Goal: Information Seeking & Learning: Learn about a topic

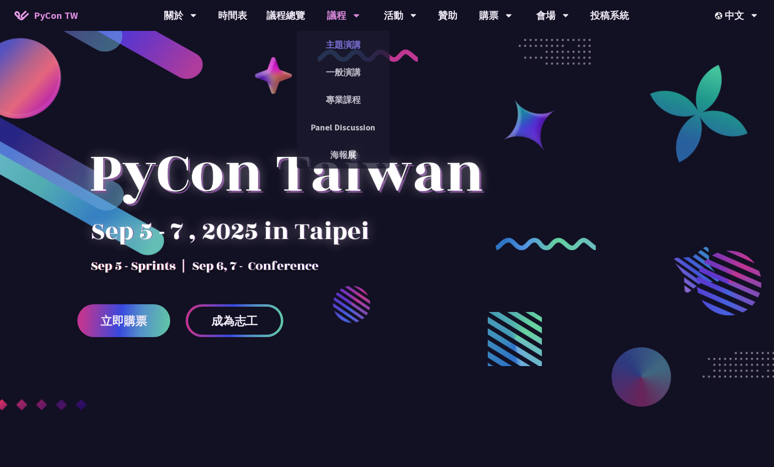
click at [344, 47] on link "主題演講" at bounding box center [343, 44] width 93 height 23
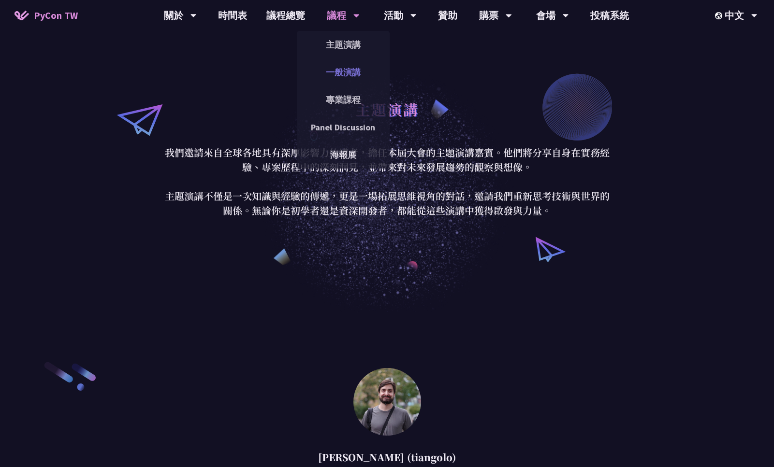
click at [349, 73] on link "一般演講" at bounding box center [343, 72] width 93 height 23
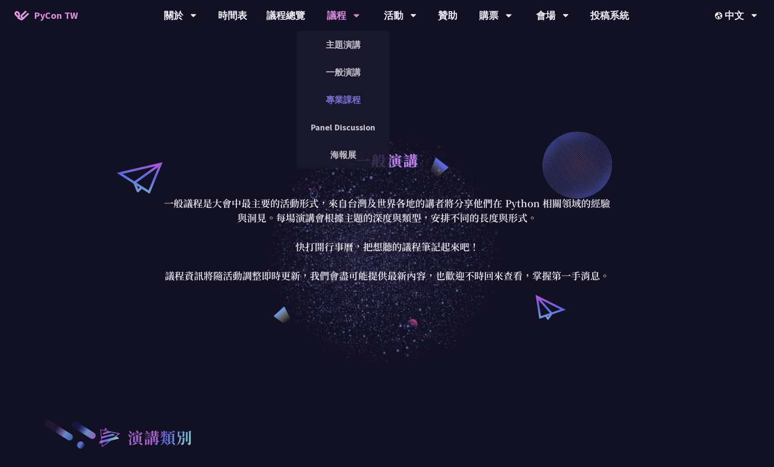
click at [347, 102] on link "專業課程" at bounding box center [343, 99] width 93 height 23
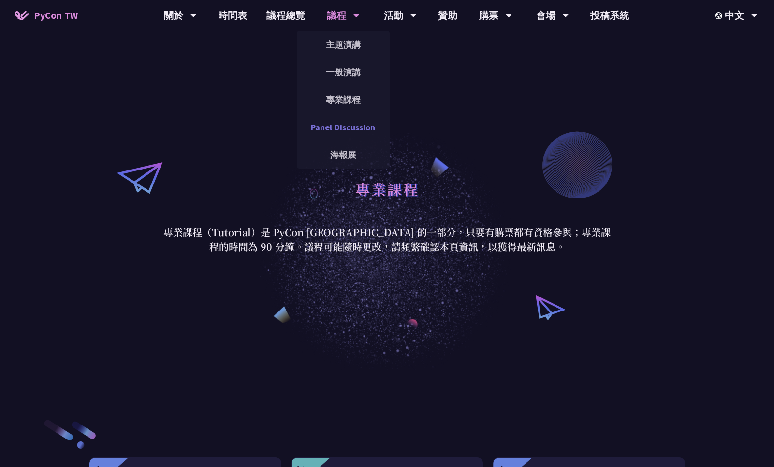
click at [336, 130] on link "Panel Discussion" at bounding box center [343, 127] width 93 height 23
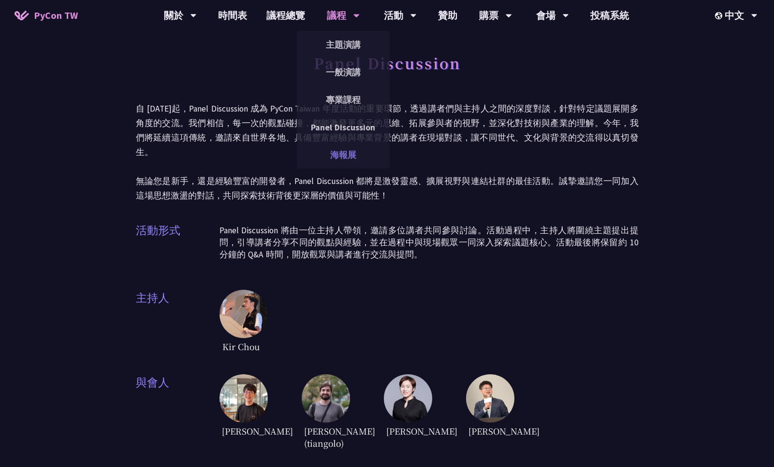
click at [347, 154] on link "海報展" at bounding box center [343, 155] width 93 height 23
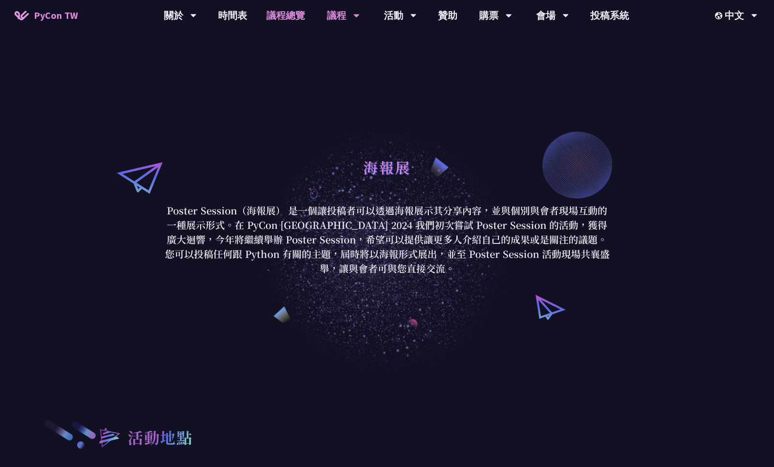
click at [287, 16] on link "議程總覽" at bounding box center [286, 15] width 58 height 31
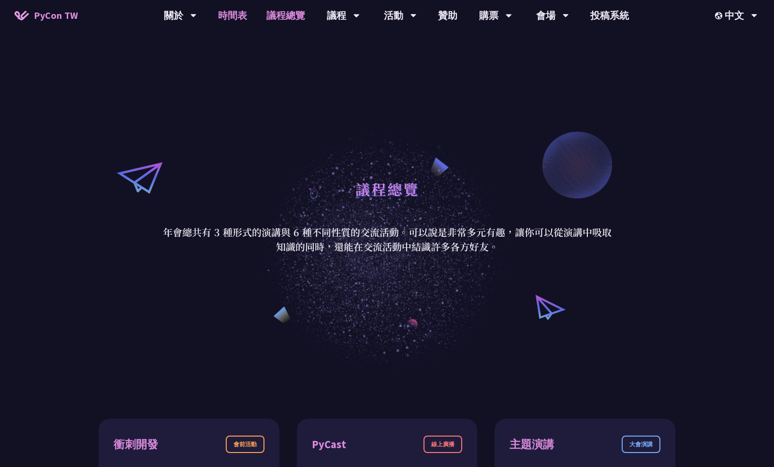
click at [233, 15] on link "時間表" at bounding box center [232, 15] width 48 height 31
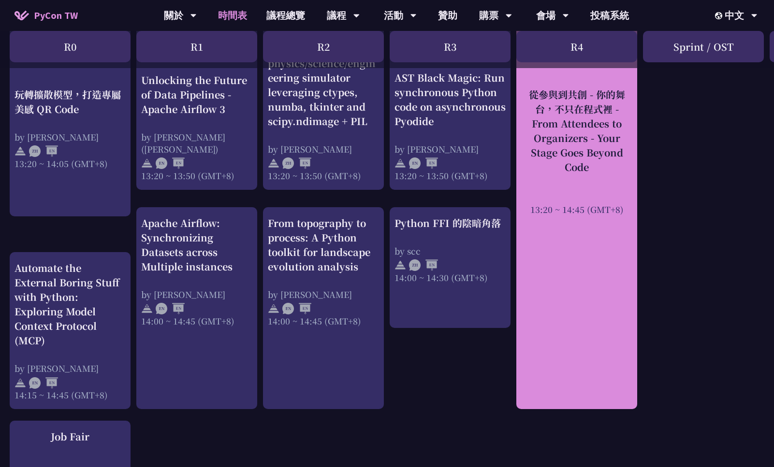
scroll to position [810, 0]
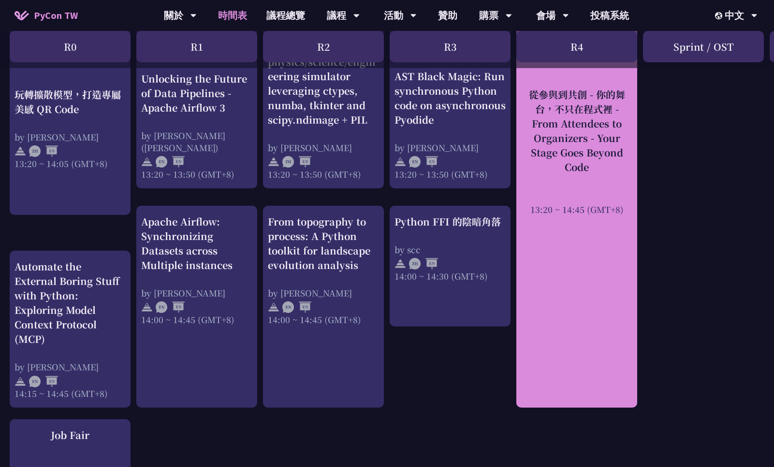
click at [600, 133] on div "從參與到共創 - 你的舞台，不只在程式裡 - From Attendees to Organizers - Your Stage Goes Beyond Co…" at bounding box center [576, 130] width 111 height 87
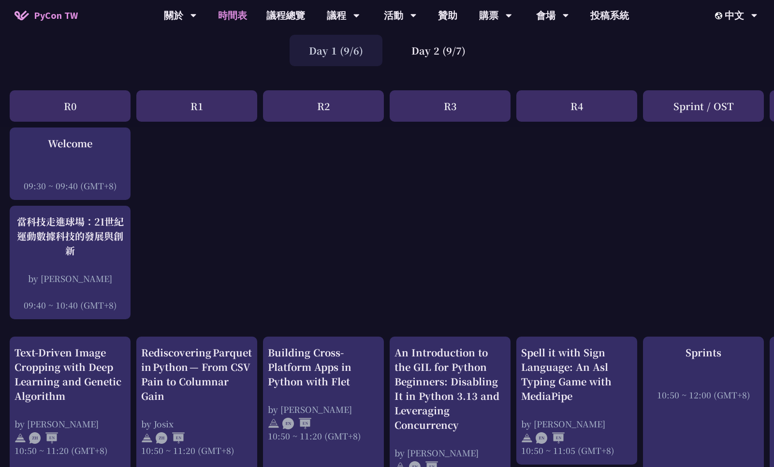
scroll to position [82, 0]
